Goal: Task Accomplishment & Management: Manage account settings

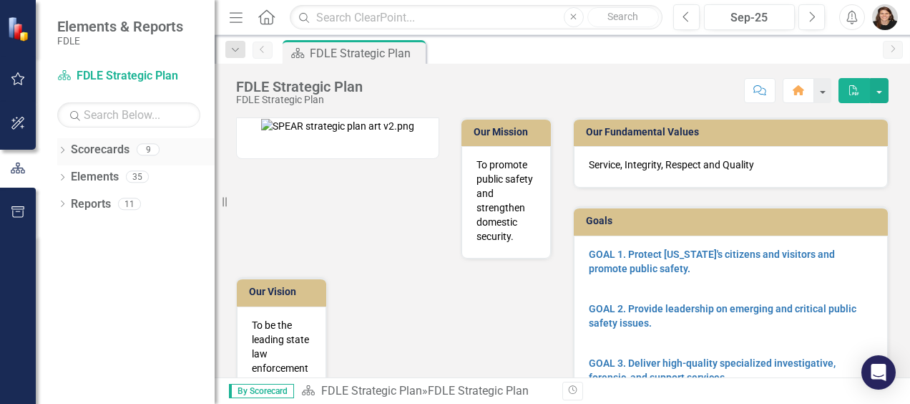
click at [59, 150] on icon "Dropdown" at bounding box center [62, 151] width 10 height 8
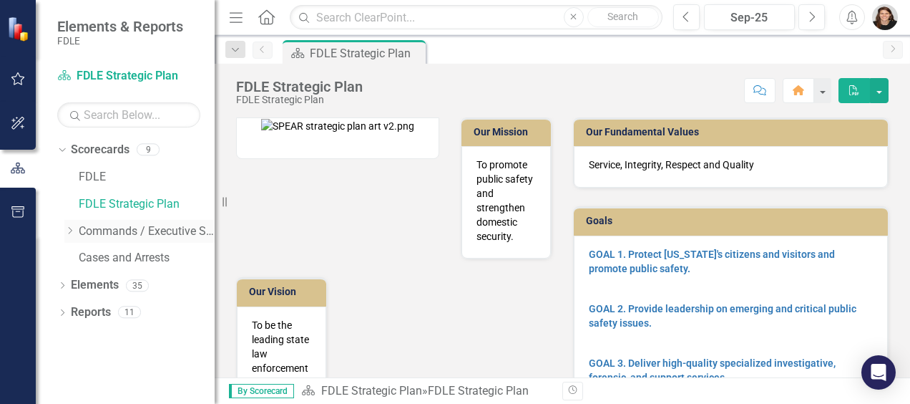
click at [69, 230] on icon "Dropdown" at bounding box center [69, 230] width 11 height 9
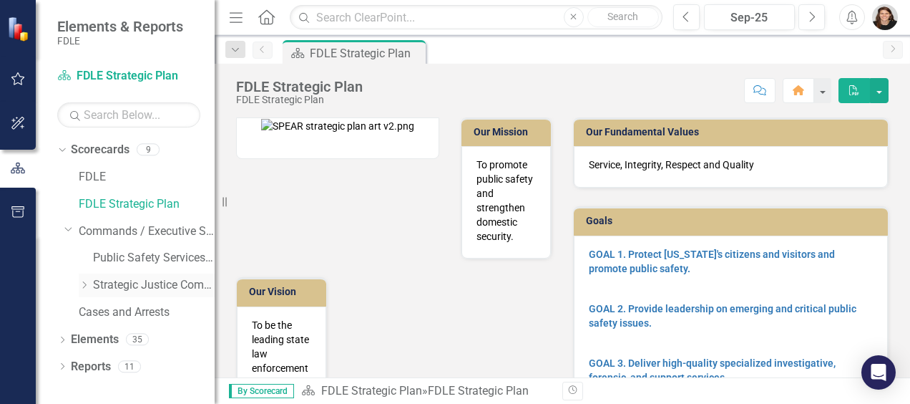
click at [101, 284] on link "Strategic Justice Command" at bounding box center [154, 285] width 122 height 16
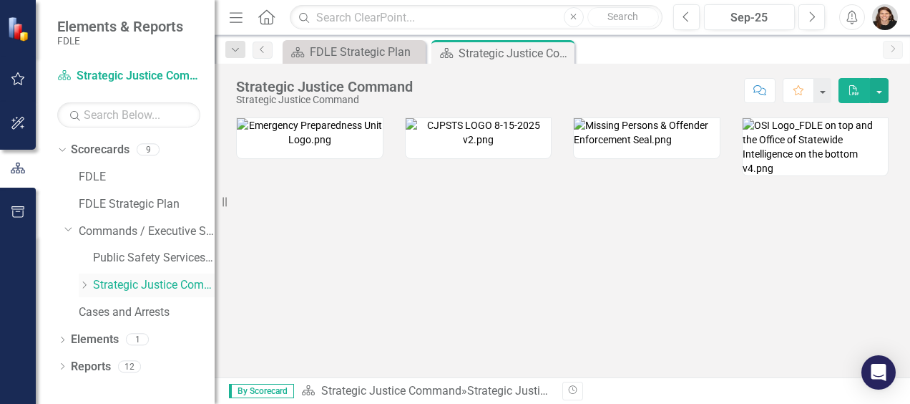
click at [83, 283] on icon "Dropdown" at bounding box center [84, 285] width 11 height 9
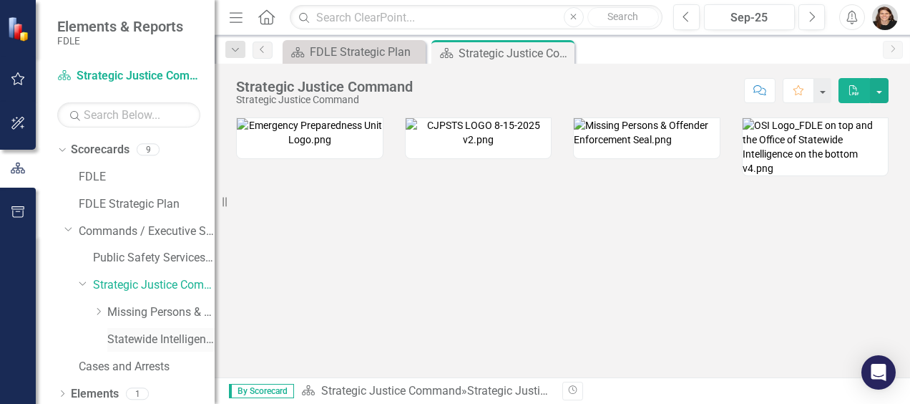
click at [122, 332] on link "Statewide Intelligence" at bounding box center [160, 339] width 107 height 16
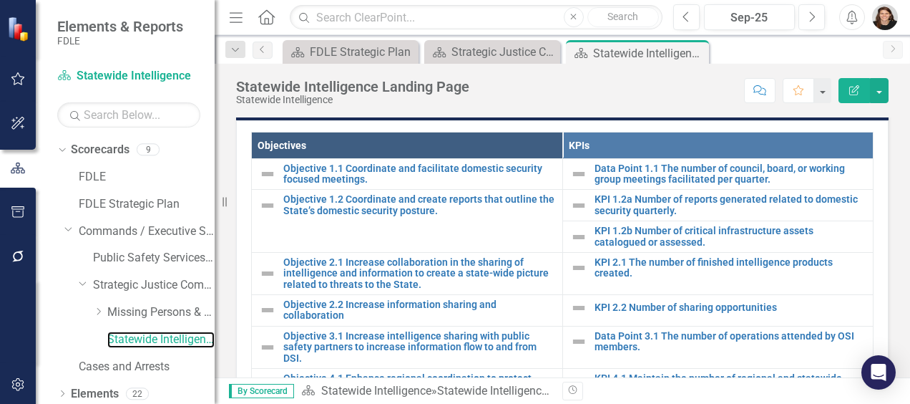
scroll to position [544, 0]
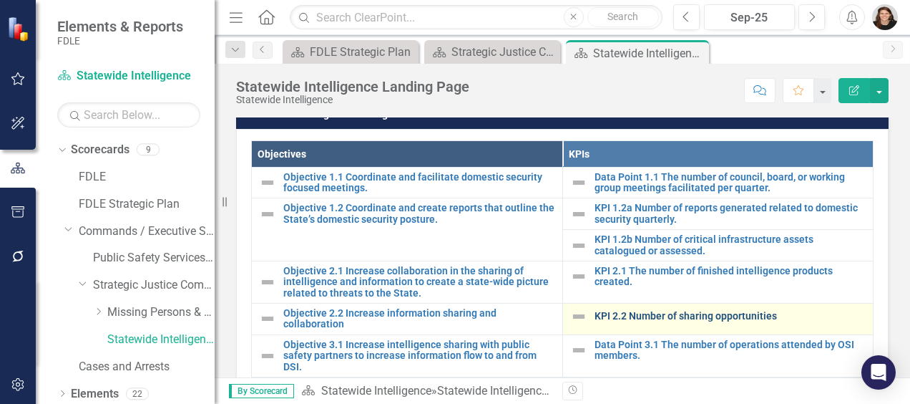
click at [724, 313] on link "KPI 2.2 Number of sharing opportunities" at bounding box center [731, 316] width 272 height 11
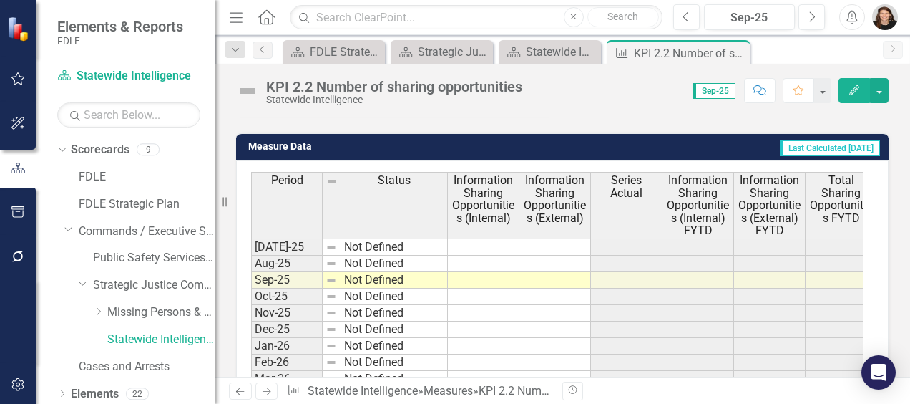
scroll to position [413, 0]
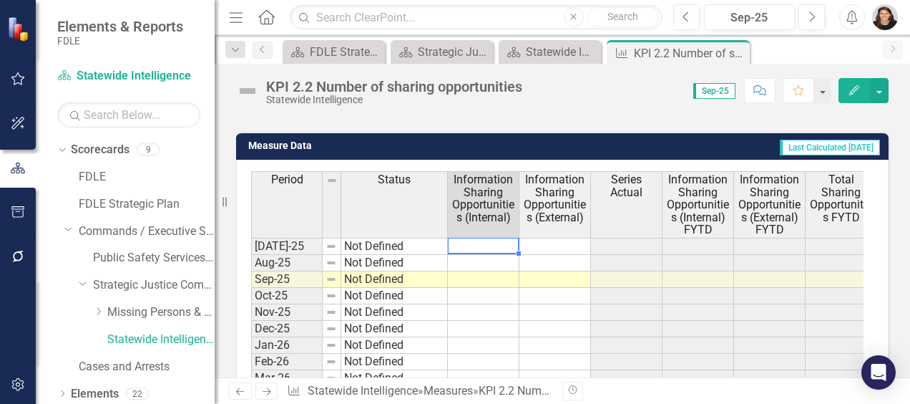
click at [486, 255] on td at bounding box center [484, 246] width 72 height 17
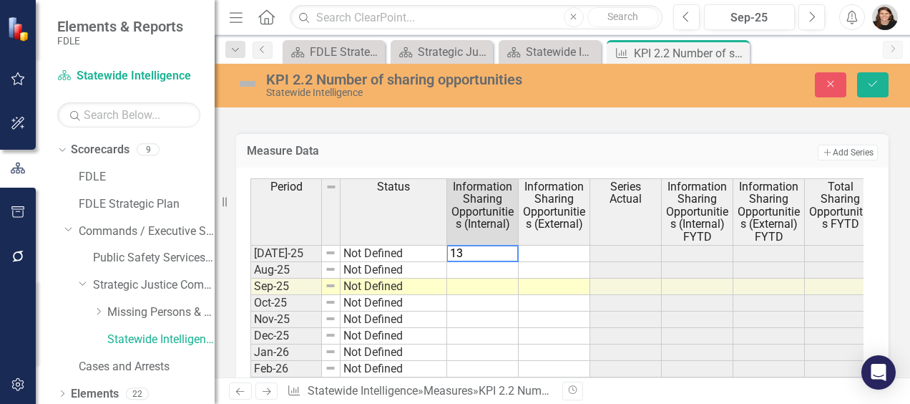
type textarea "13"
click at [483, 278] on td at bounding box center [483, 270] width 72 height 16
type textarea "11"
click at [483, 295] on td at bounding box center [483, 286] width 72 height 16
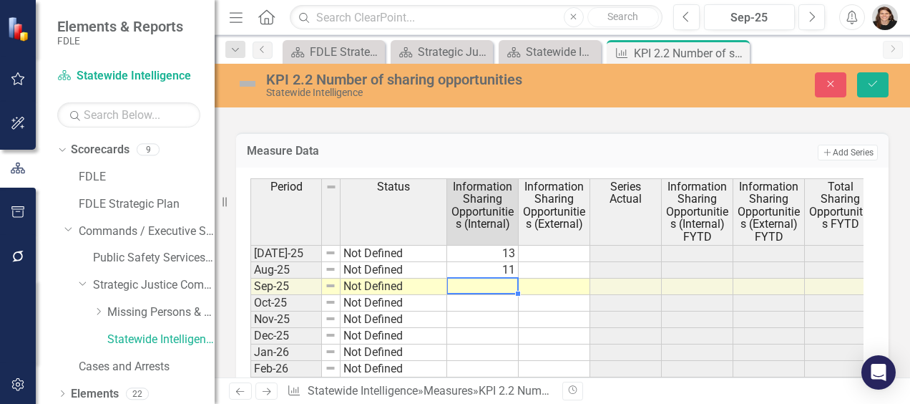
click at [483, 295] on td at bounding box center [483, 286] width 72 height 16
type textarea "12"
click at [541, 262] on td at bounding box center [555, 253] width 72 height 17
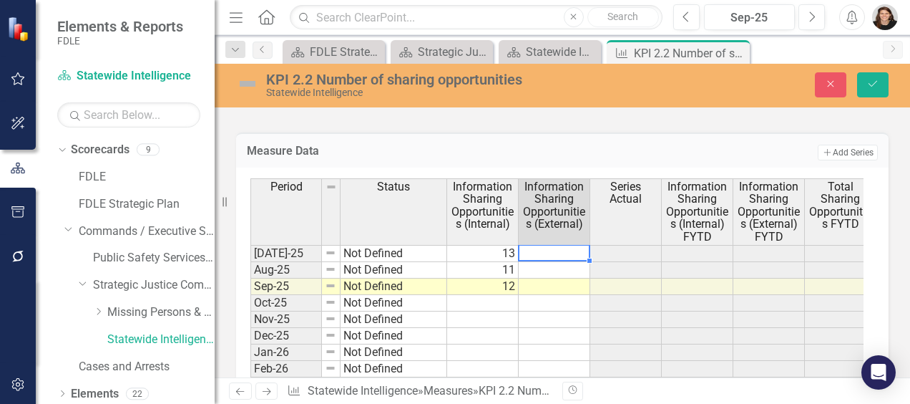
click at [541, 262] on td at bounding box center [555, 253] width 72 height 17
click at [541, 262] on textarea at bounding box center [554, 253] width 72 height 17
type textarea "4"
click at [544, 278] on td at bounding box center [555, 270] width 72 height 16
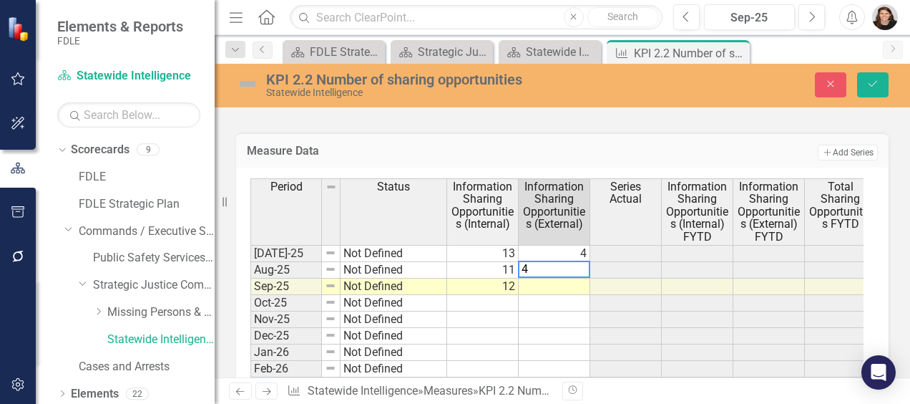
type textarea "4"
click at [547, 295] on td at bounding box center [555, 286] width 72 height 16
type textarea "3"
click at [863, 75] on button "Save" at bounding box center [872, 84] width 31 height 25
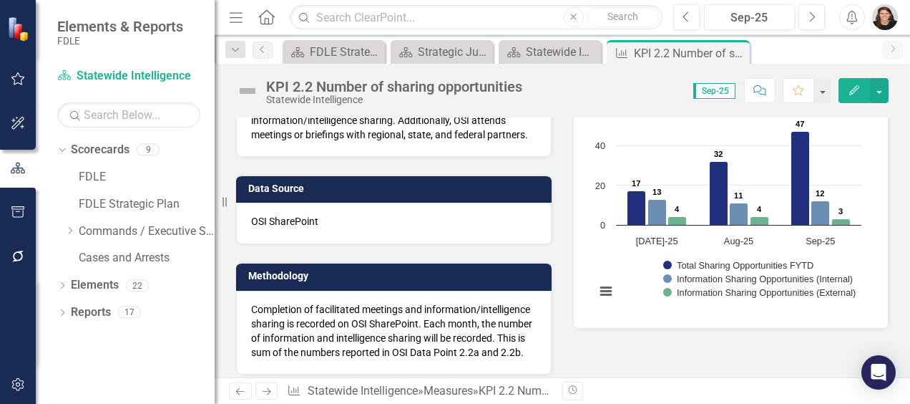
scroll to position [0, 0]
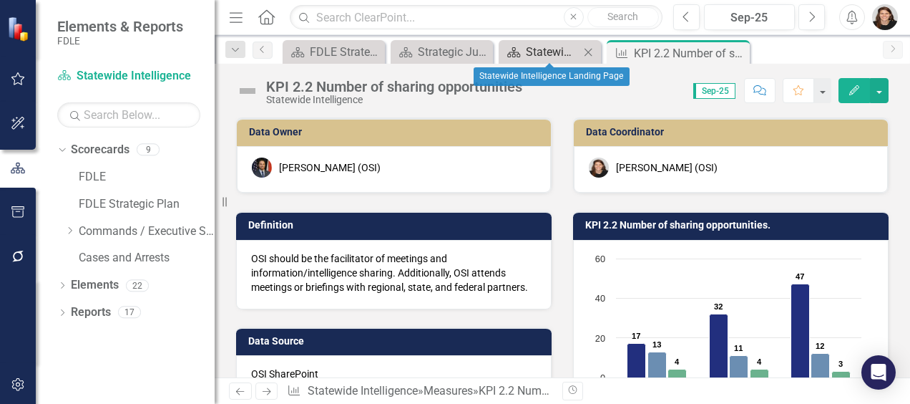
click at [560, 49] on div "Statewide Intelligence Landing Page" at bounding box center [553, 52] width 54 height 18
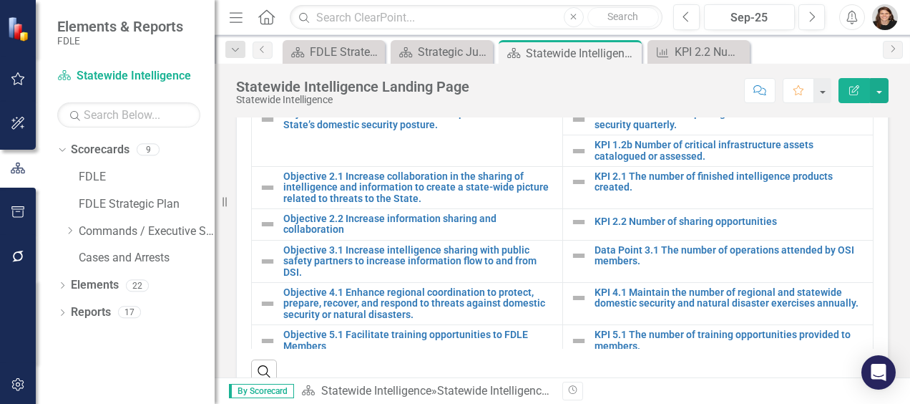
scroll to position [647, 0]
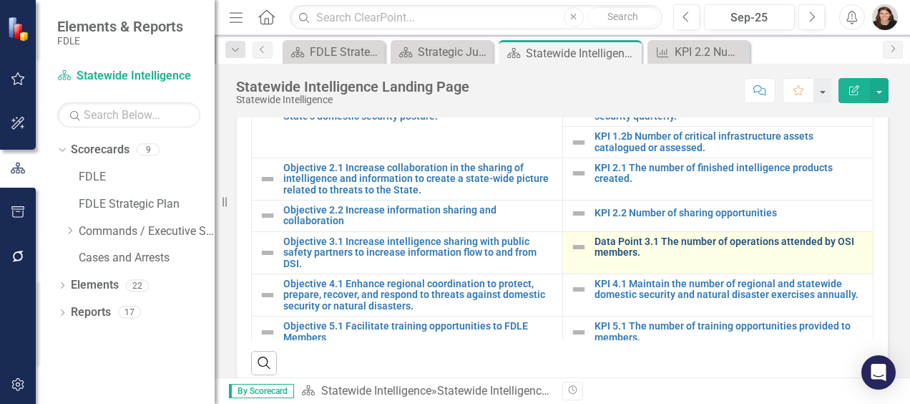
click at [806, 240] on link "Data Point 3.1 The number of operations attended by OSI members." at bounding box center [731, 247] width 272 height 22
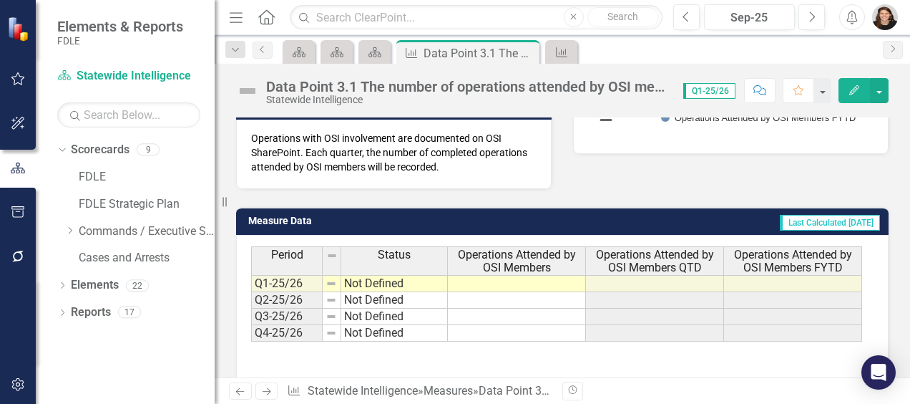
scroll to position [341, 0]
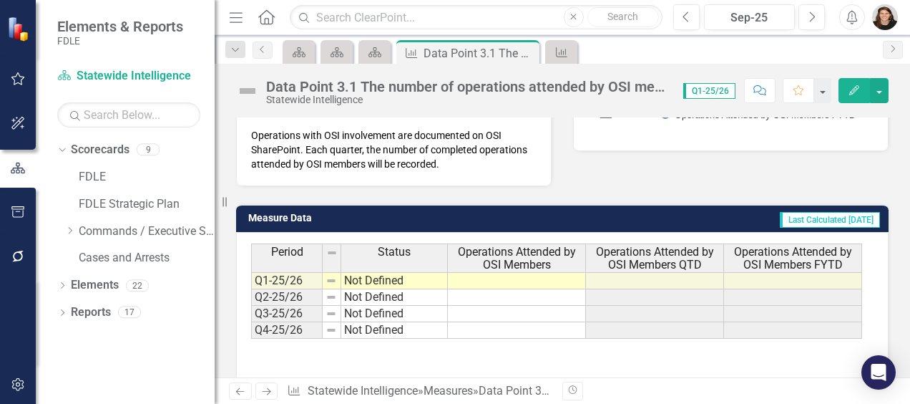
click at [483, 275] on td at bounding box center [517, 280] width 138 height 17
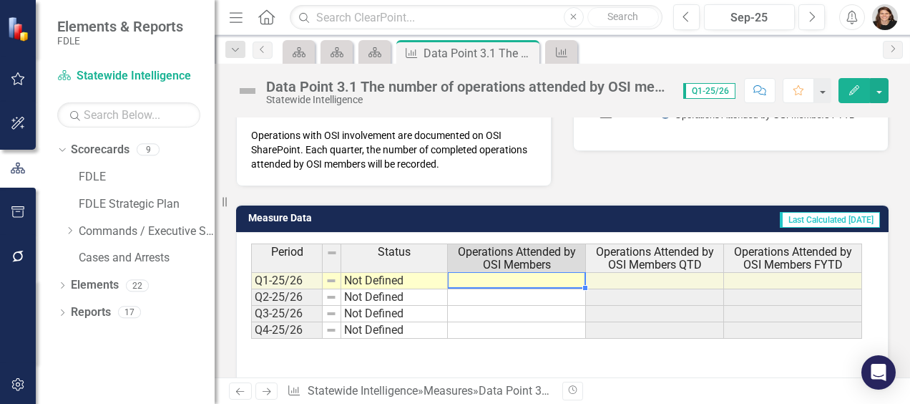
click at [483, 275] on td at bounding box center [517, 280] width 138 height 17
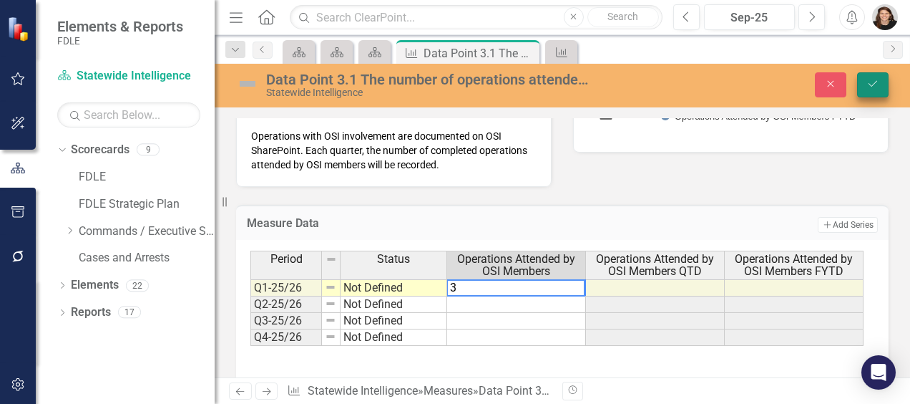
type textarea "3"
click at [878, 81] on icon "Save" at bounding box center [873, 84] width 13 height 10
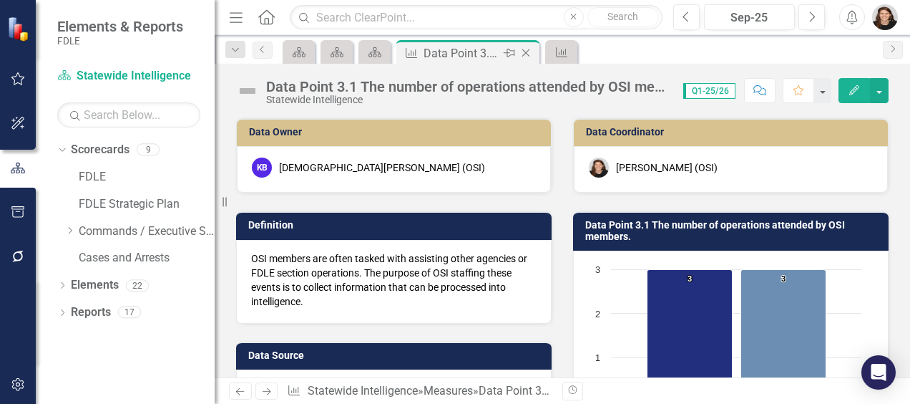
click at [525, 53] on icon "Close" at bounding box center [526, 52] width 14 height 11
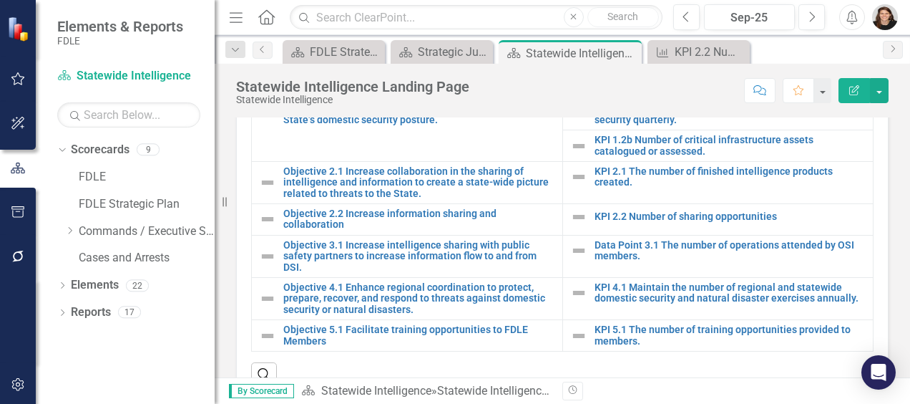
scroll to position [16, 0]
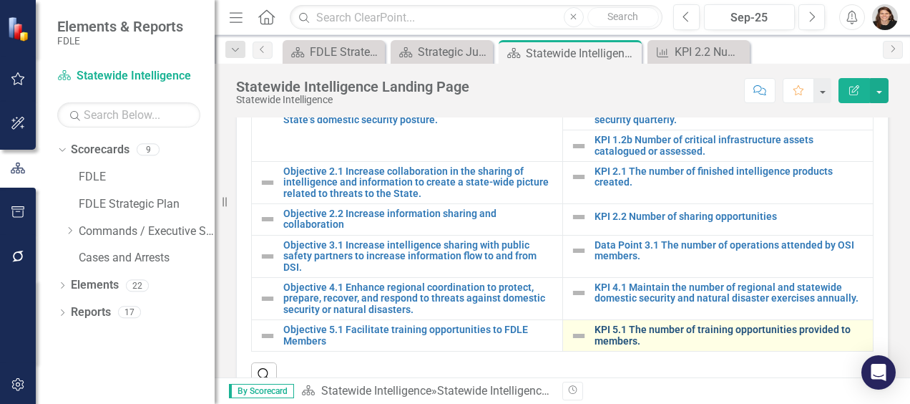
click at [786, 324] on link "KPI 5.1 The number of training opportunities provided to members." at bounding box center [731, 335] width 272 height 22
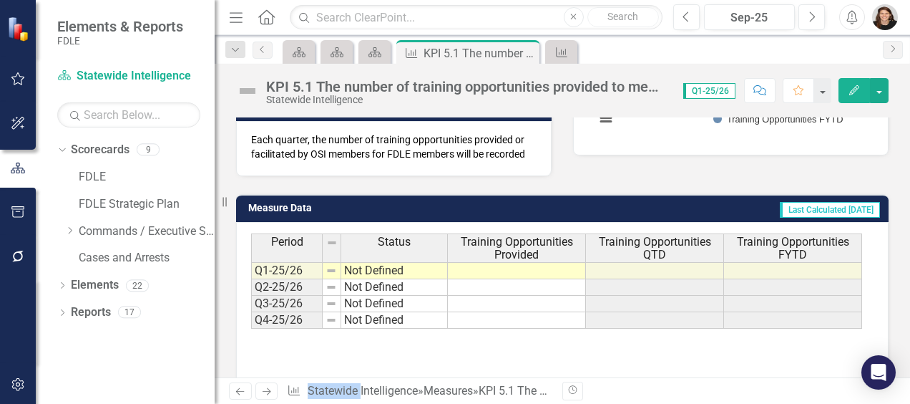
scroll to position [341, 0]
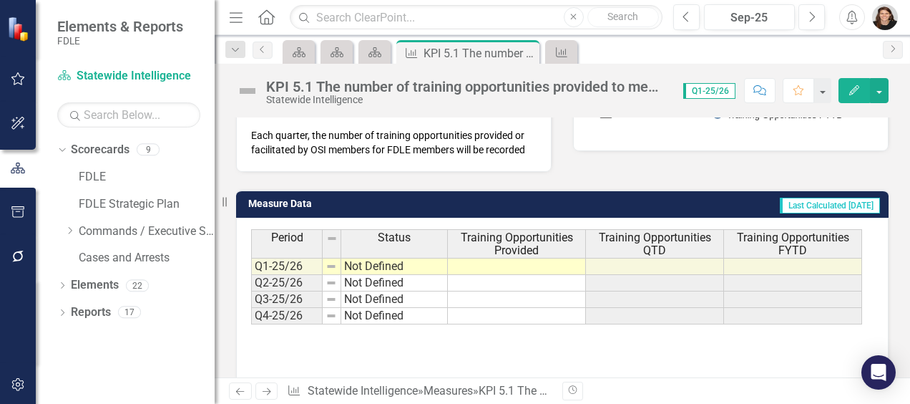
click at [580, 261] on td at bounding box center [517, 266] width 138 height 17
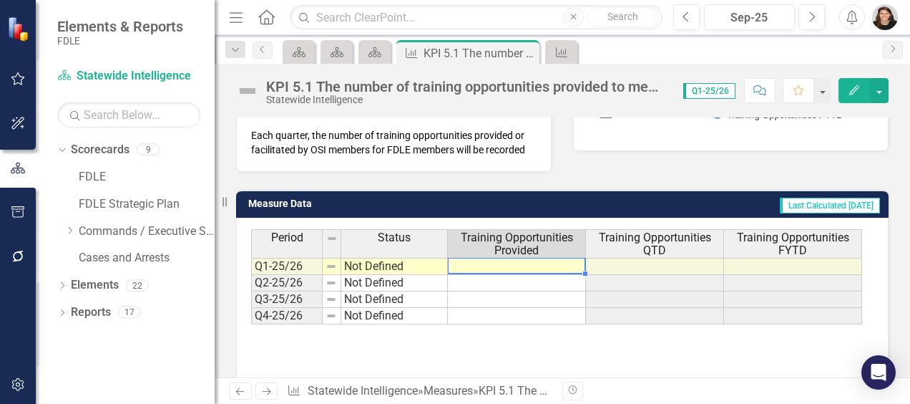
click at [580, 261] on td at bounding box center [517, 266] width 138 height 17
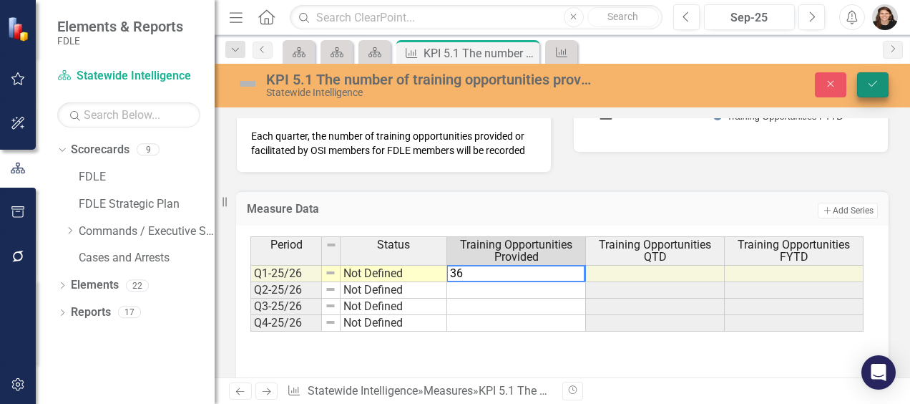
type textarea "36"
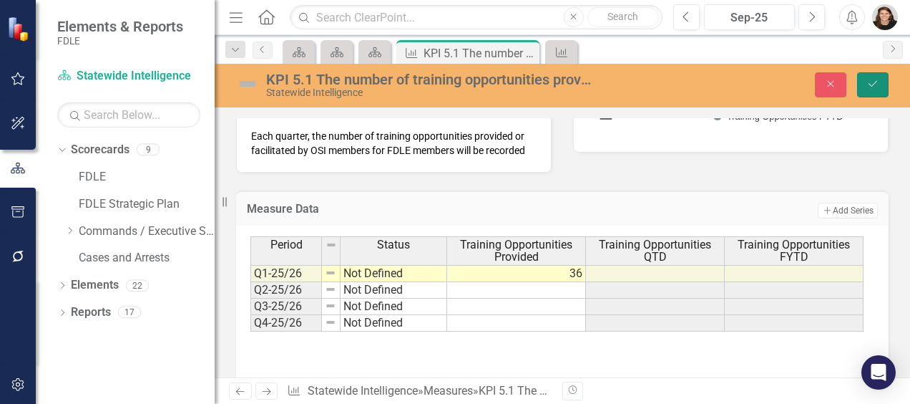
click at [872, 83] on icon "Save" at bounding box center [873, 84] width 13 height 10
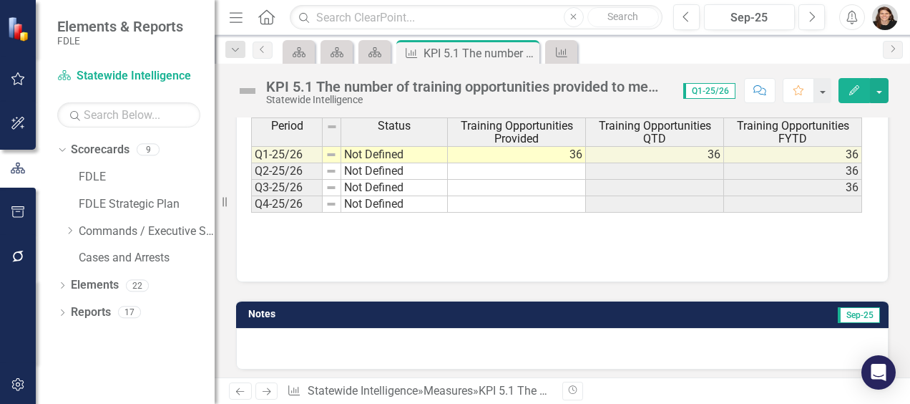
scroll to position [447, 0]
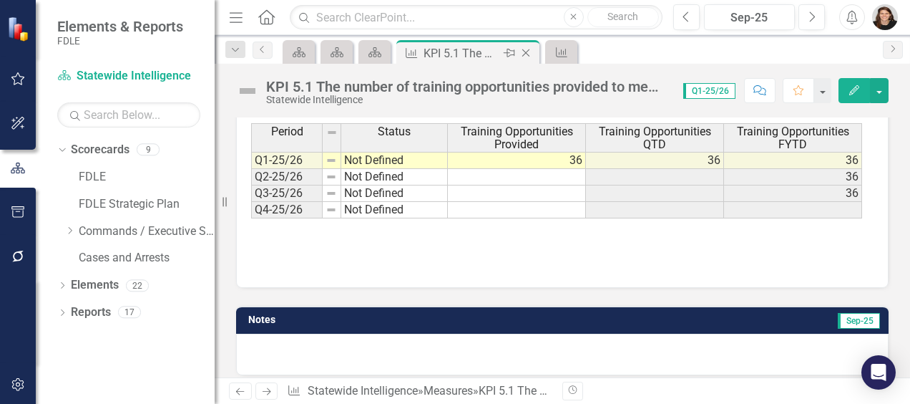
click at [527, 59] on div "Close" at bounding box center [527, 53] width 18 height 18
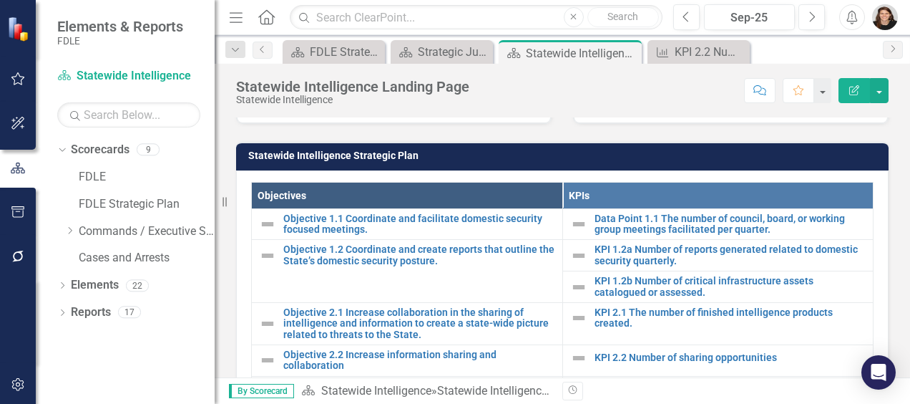
scroll to position [508, 0]
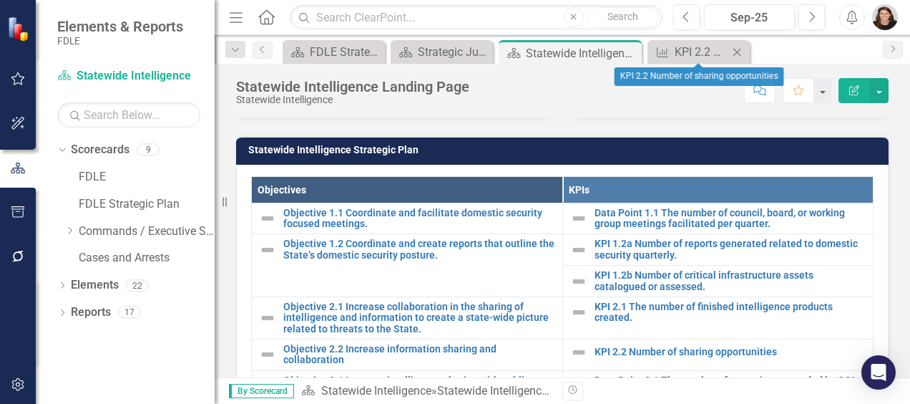
click at [739, 60] on div "Measure KPI 2.2 Number of sharing opportunities Close" at bounding box center [699, 52] width 102 height 24
click at [739, 52] on icon "Close" at bounding box center [737, 52] width 14 height 11
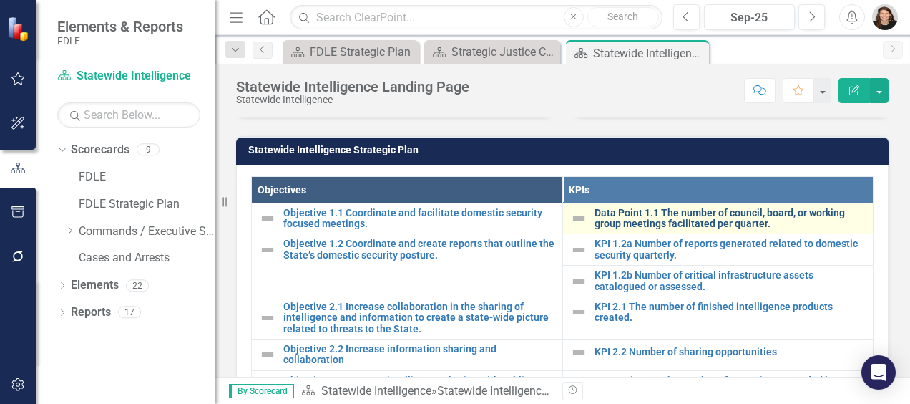
click at [686, 215] on link "Data Point 1.1 The number of council, board, or working group meetings facilita…" at bounding box center [731, 219] width 272 height 22
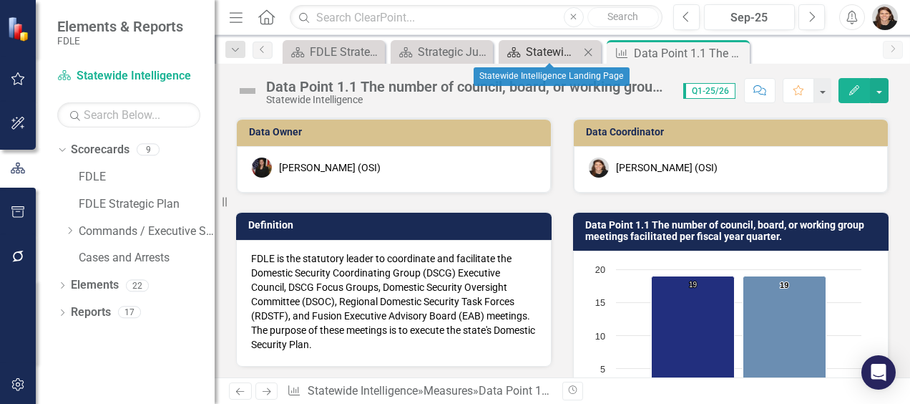
click at [552, 60] on div "Statewide Intelligence Landing Page" at bounding box center [553, 52] width 54 height 18
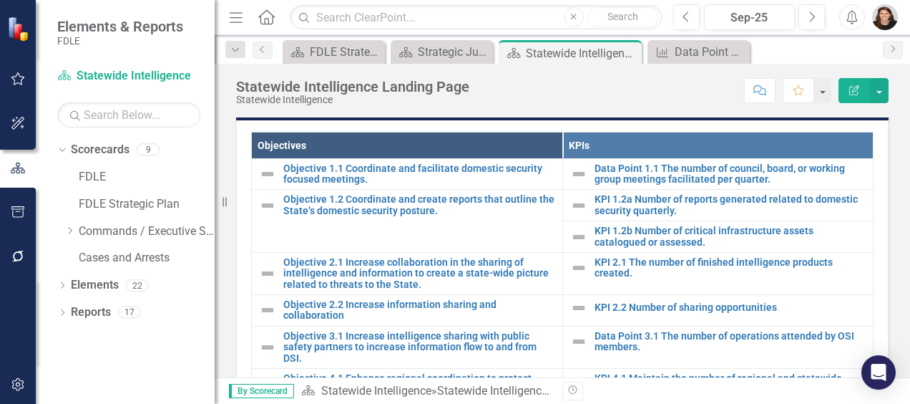
scroll to position [575, 0]
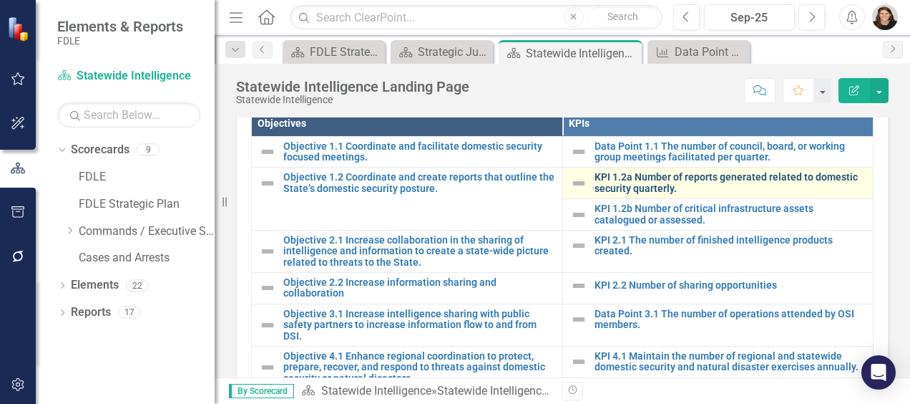
click at [660, 180] on link "KPI 1.2a Number of reports generated related to domestic security quarterly." at bounding box center [731, 183] width 272 height 22
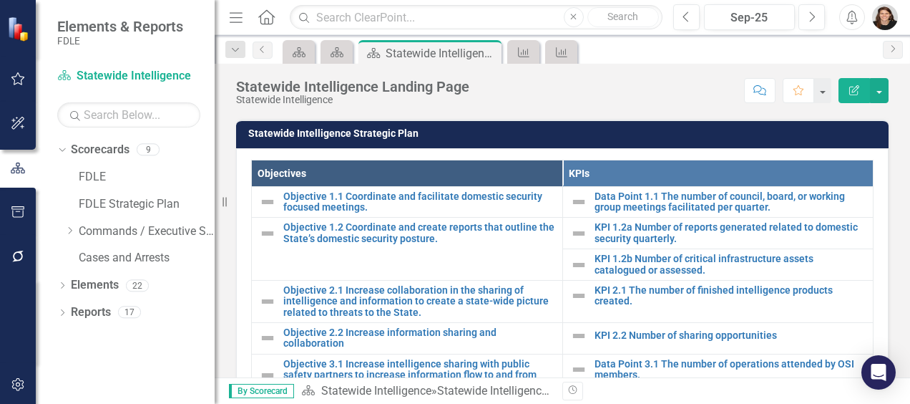
scroll to position [533, 0]
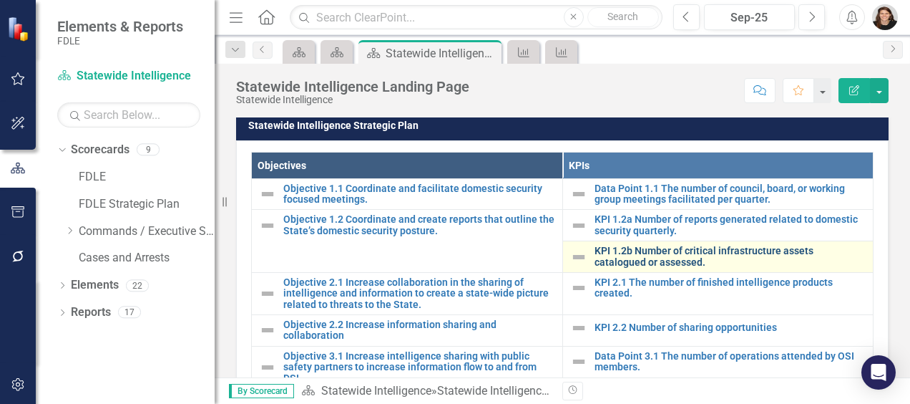
click at [713, 252] on link "KPI 1.2b Number of critical infrastructure assets catalogued or assessed." at bounding box center [731, 256] width 272 height 22
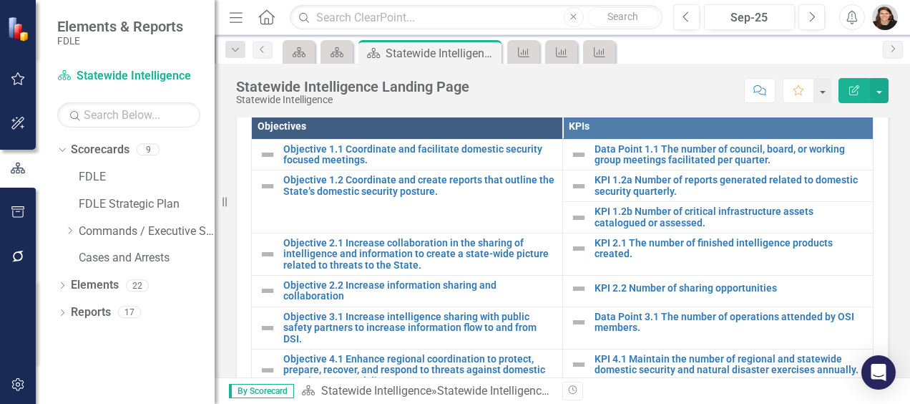
scroll to position [575, 0]
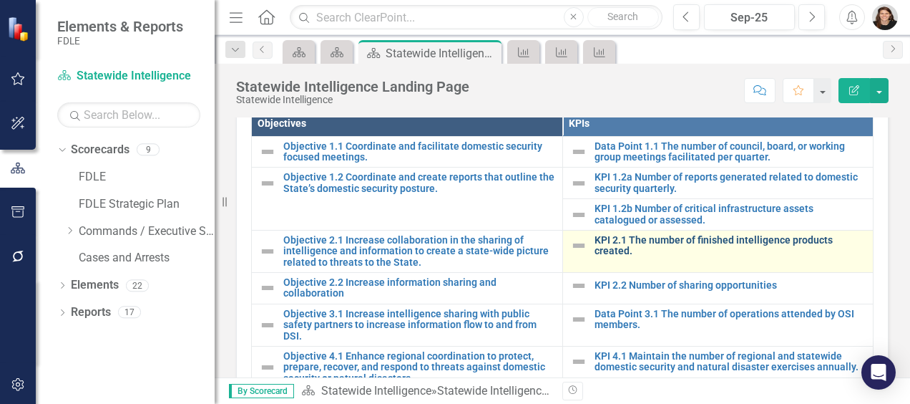
click at [681, 235] on link "KPI 2.1 The number of finished intelligence products created." at bounding box center [731, 246] width 272 height 22
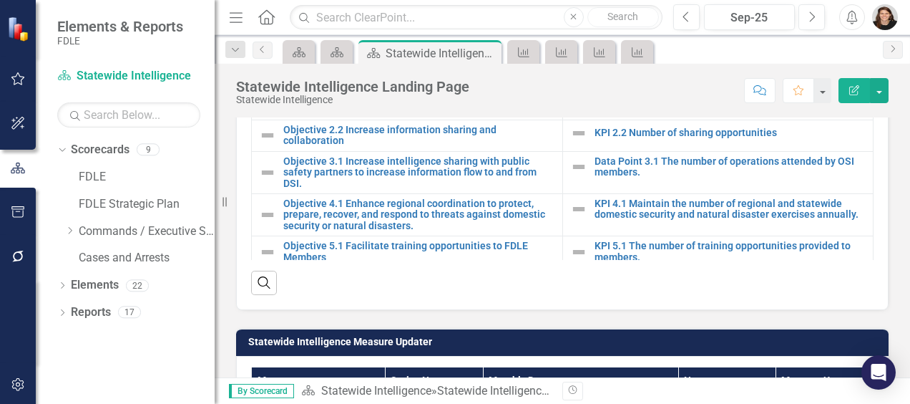
scroll to position [553, 0]
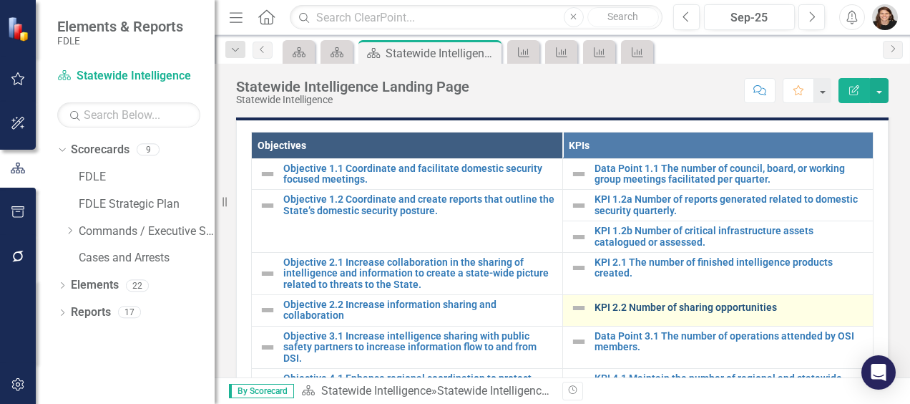
click at [694, 302] on link "KPI 2.2 Number of sharing opportunities" at bounding box center [731, 307] width 272 height 11
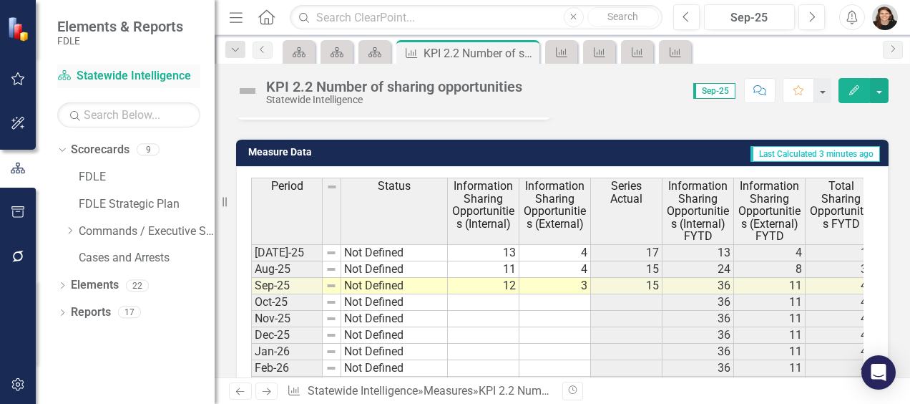
scroll to position [405, 0]
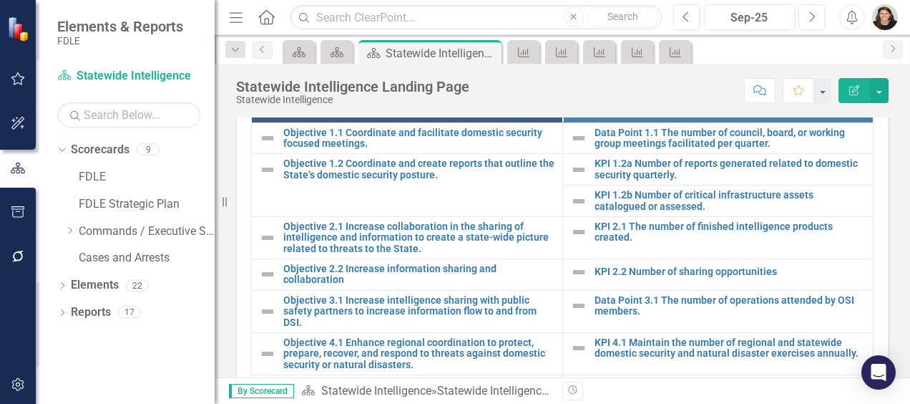
scroll to position [572, 0]
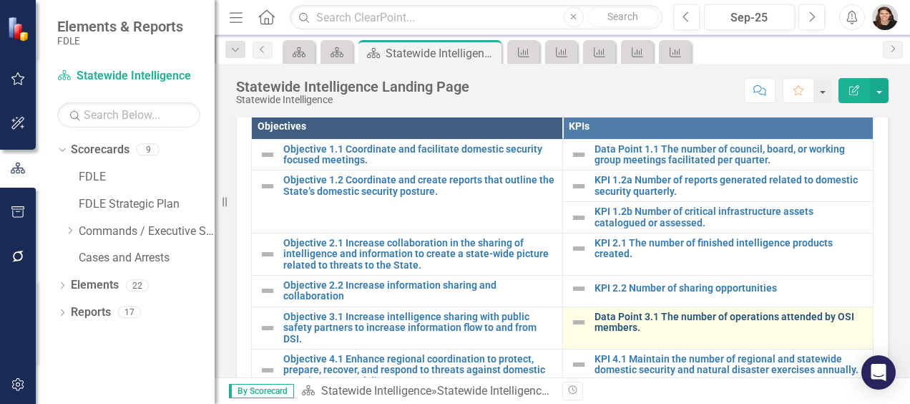
click at [646, 312] on link "Data Point 3.1 The number of operations attended by OSI members." at bounding box center [731, 322] width 272 height 22
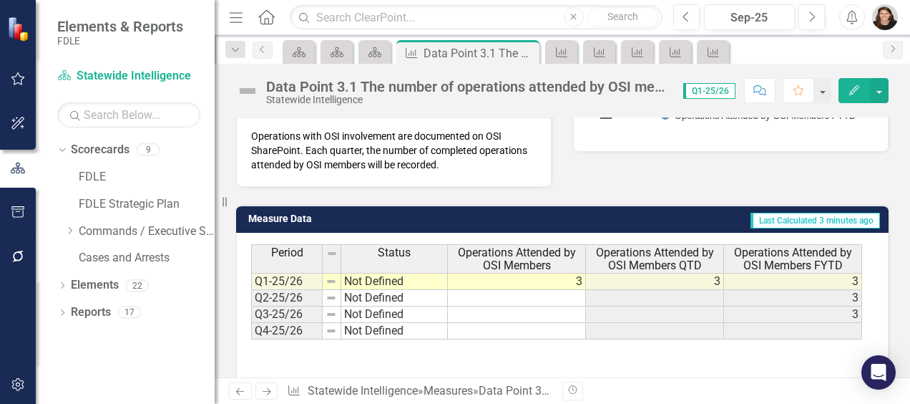
scroll to position [329, 0]
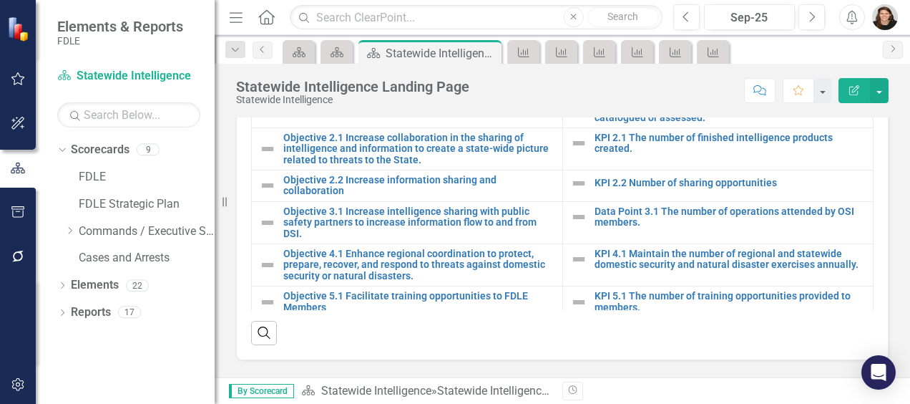
scroll to position [703, 0]
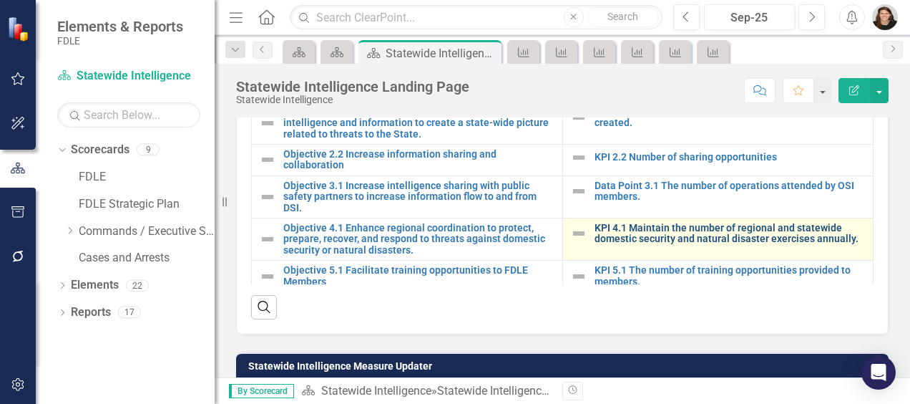
click at [789, 235] on link "KPI 4.1 Maintain the number of regional and statewide domestic security and nat…" at bounding box center [731, 234] width 272 height 22
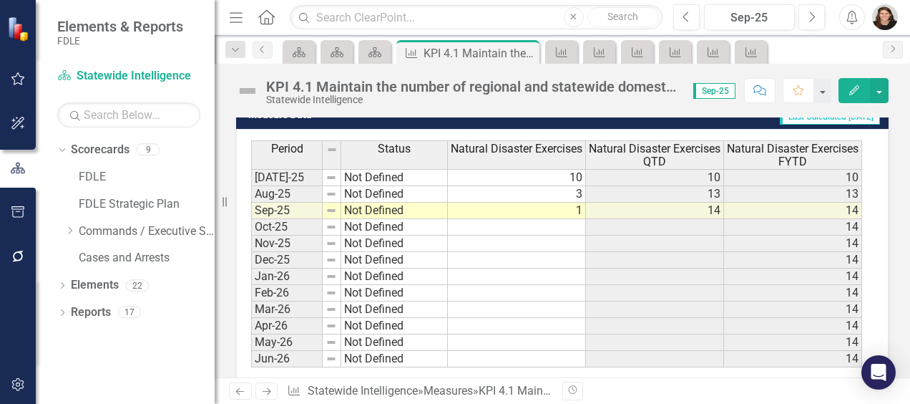
scroll to position [530, 0]
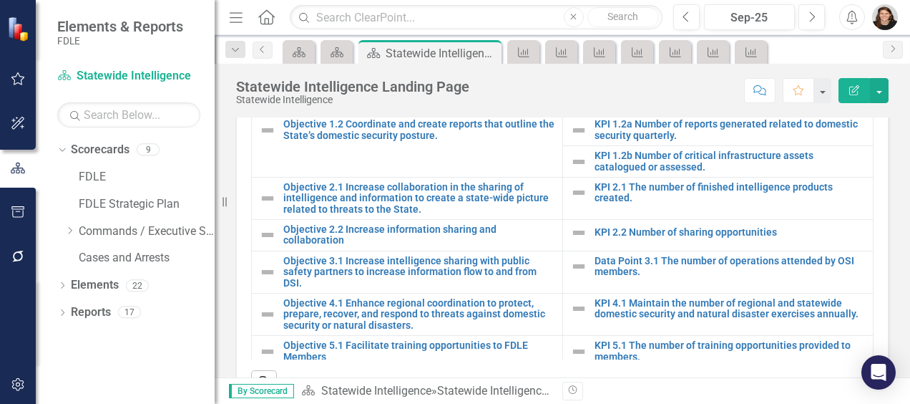
scroll to position [16, 0]
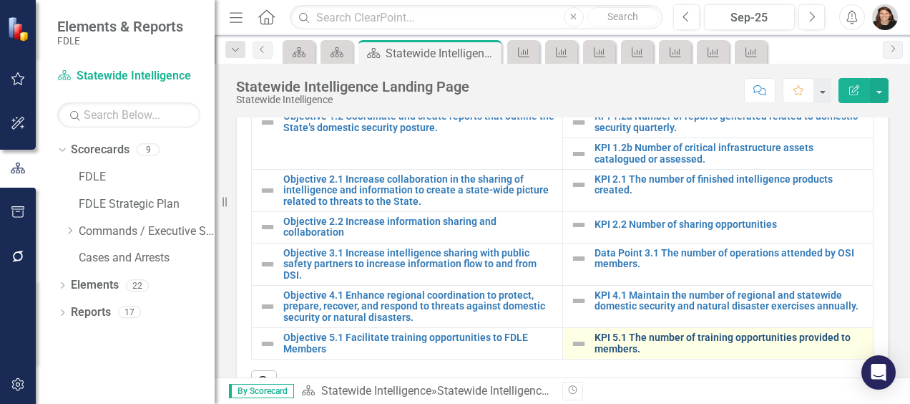
click at [778, 332] on link "KPI 5.1 The number of training opportunities provided to members." at bounding box center [731, 343] width 272 height 22
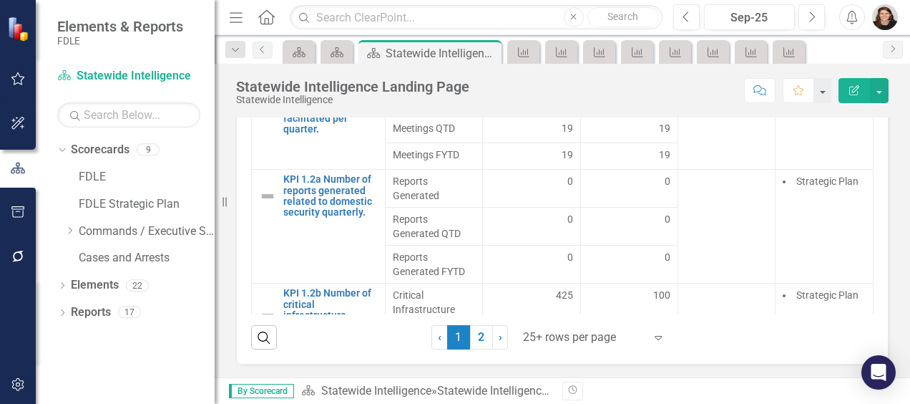
scroll to position [1089, 0]
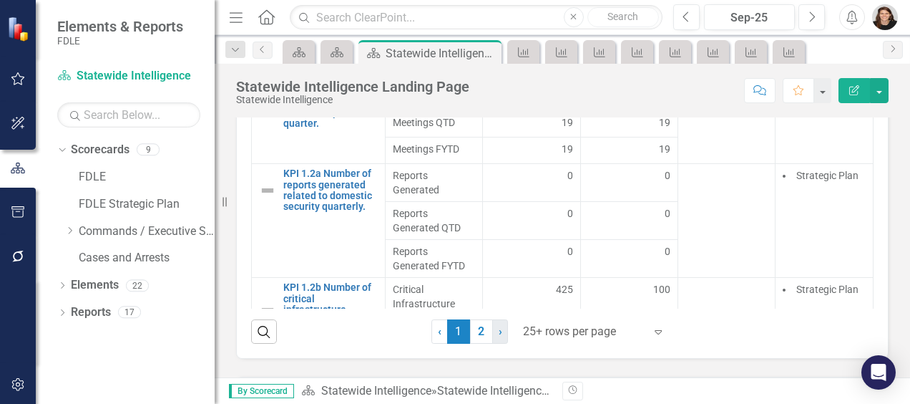
click at [499, 325] on link "› Next" at bounding box center [500, 331] width 16 height 24
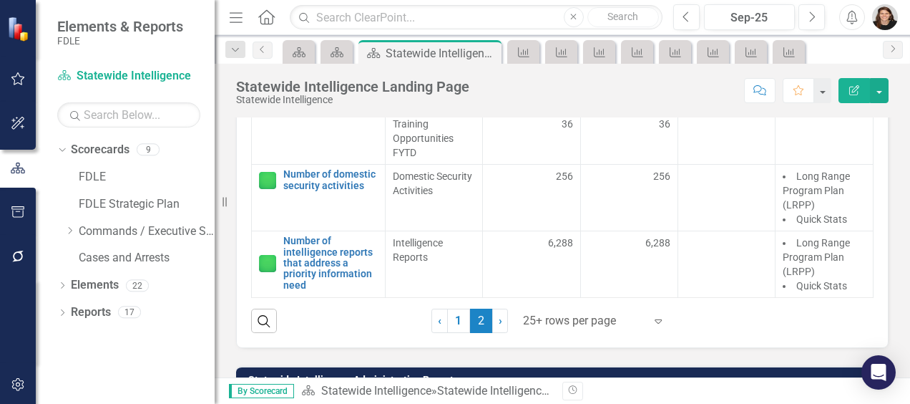
scroll to position [1108, 0]
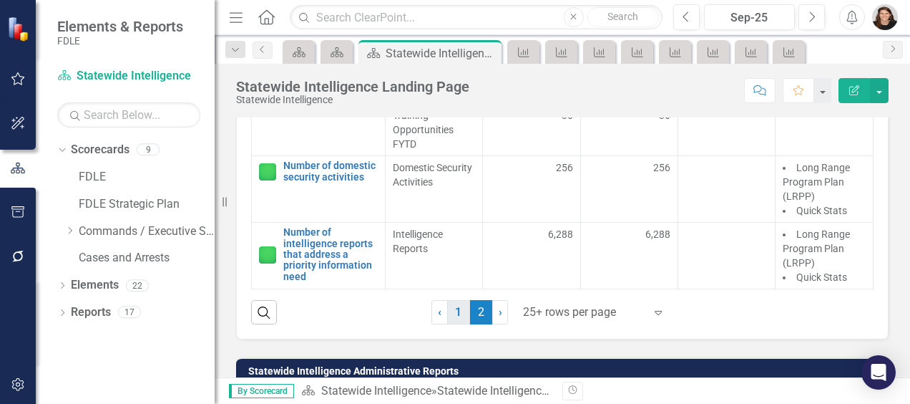
click at [452, 303] on link "1" at bounding box center [458, 312] width 23 height 24
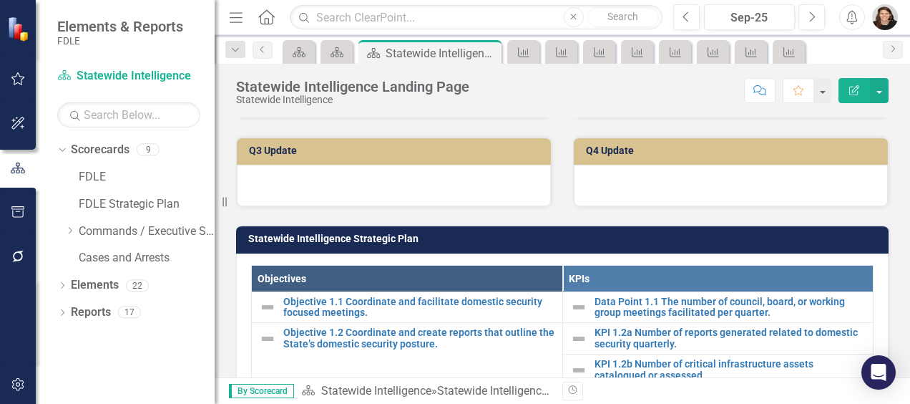
scroll to position [253, 0]
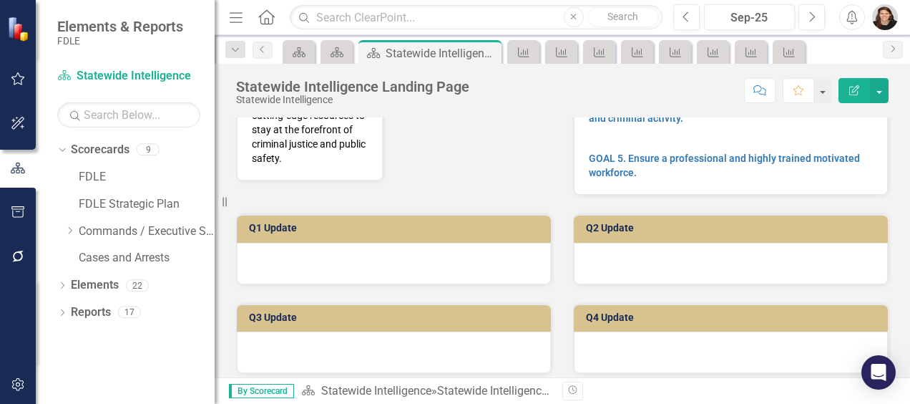
click at [419, 238] on td "Q1 Update" at bounding box center [396, 229] width 295 height 21
click at [404, 262] on div at bounding box center [394, 264] width 314 height 42
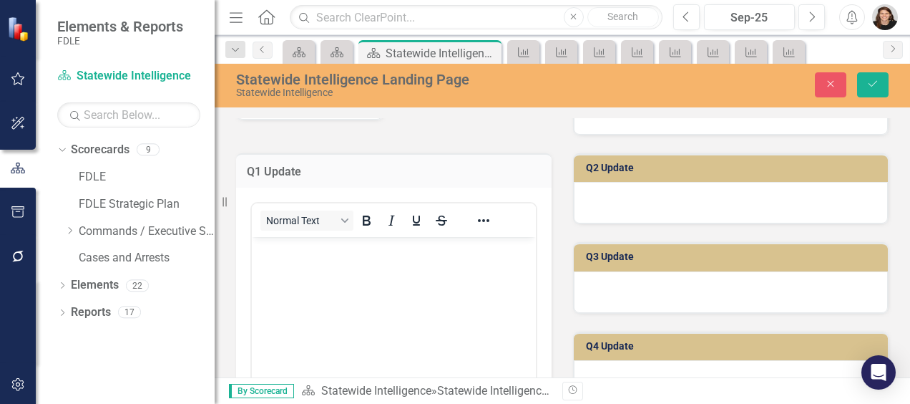
scroll to position [318, 0]
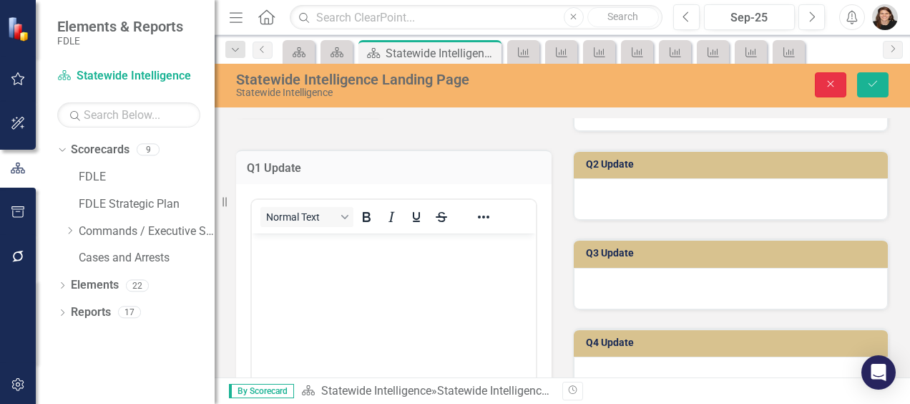
click at [830, 75] on button "Close" at bounding box center [830, 84] width 31 height 25
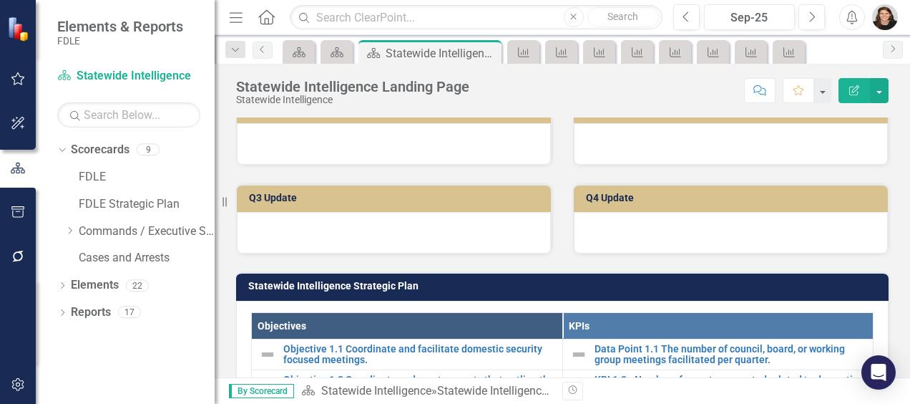
scroll to position [378, 0]
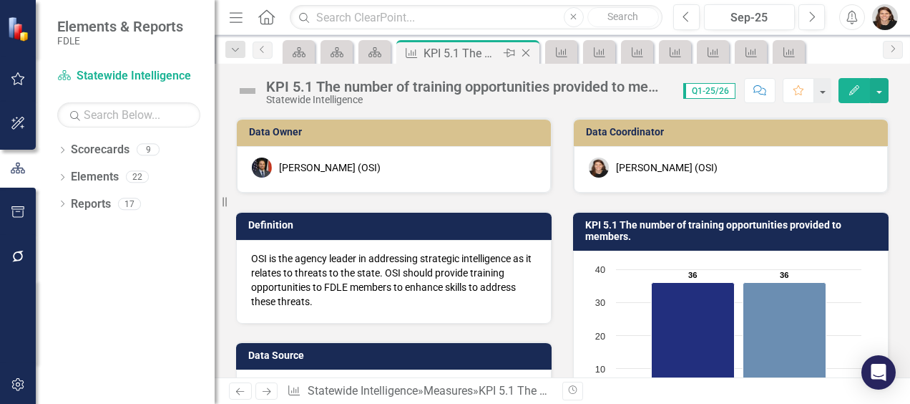
click at [525, 52] on icon at bounding box center [526, 53] width 8 height 8
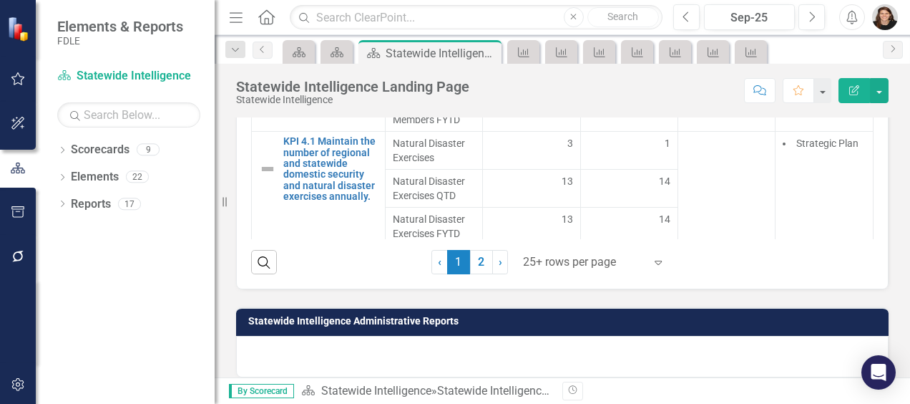
scroll to position [1164, 0]
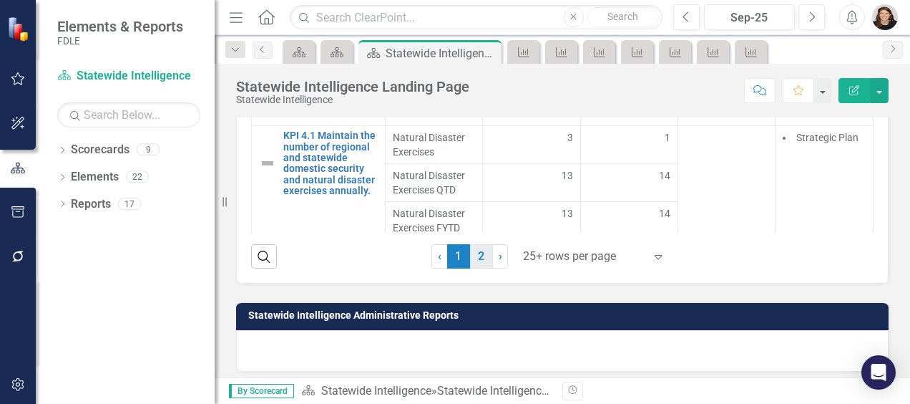
click at [481, 245] on link "2" at bounding box center [481, 256] width 23 height 24
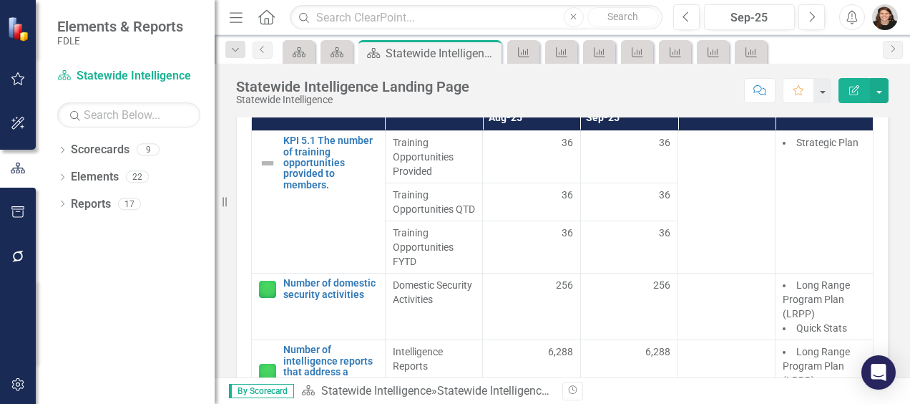
scroll to position [38, 0]
